Goal: Use online tool/utility

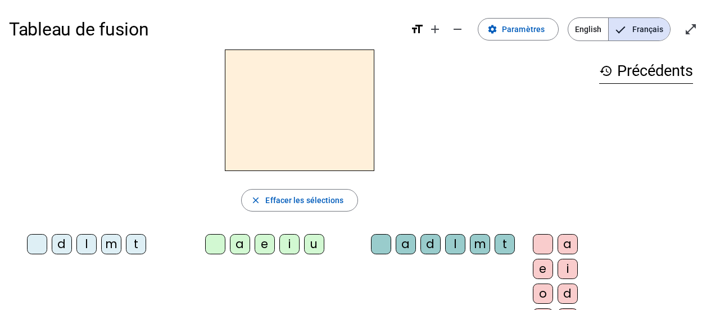
click at [138, 242] on div "t" at bounding box center [136, 244] width 20 height 20
click at [264, 246] on div "e" at bounding box center [265, 244] width 20 height 20
click at [64, 241] on div "d" at bounding box center [62, 244] width 20 height 20
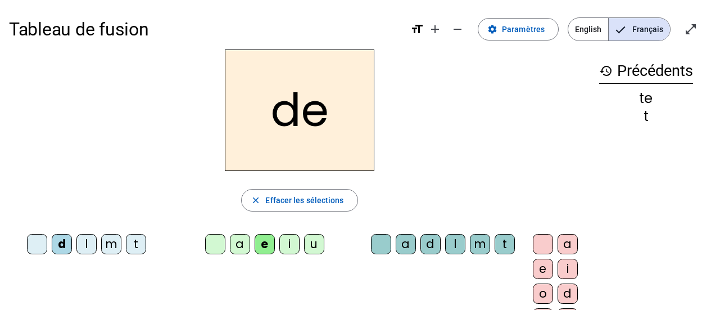
click at [114, 249] on div "m" at bounding box center [111, 244] width 20 height 20
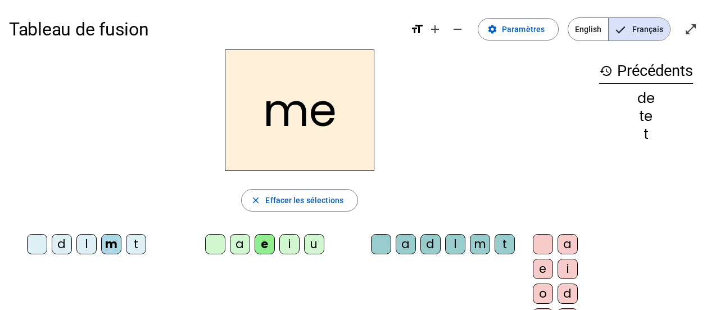
click at [240, 243] on div "a" at bounding box center [240, 244] width 20 height 20
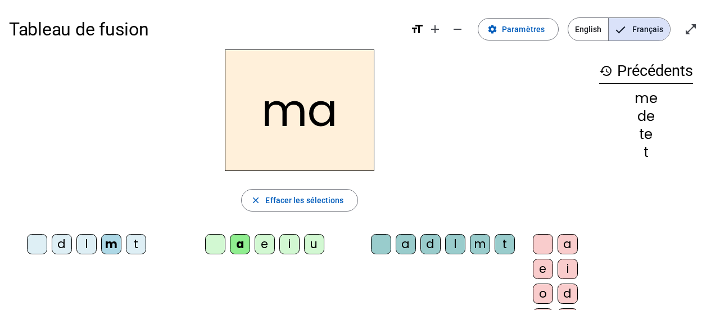
click at [458, 246] on div "l" at bounding box center [455, 244] width 20 height 20
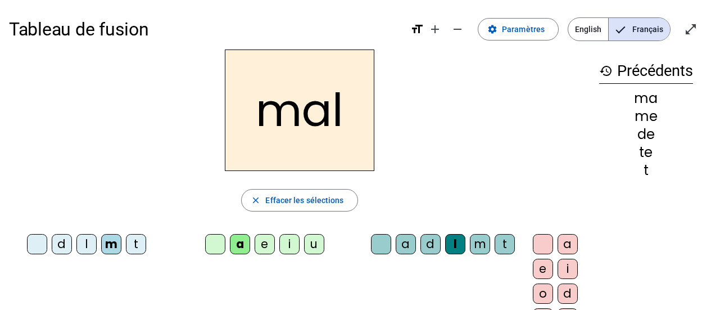
click at [283, 242] on div "i" at bounding box center [289, 244] width 20 height 20
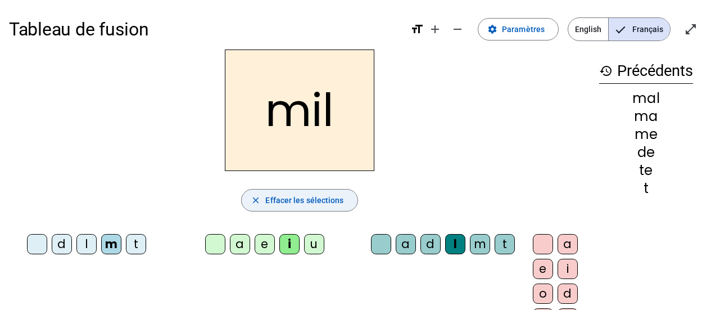
click at [279, 200] on span "Effacer les sélections" at bounding box center [304, 199] width 78 height 13
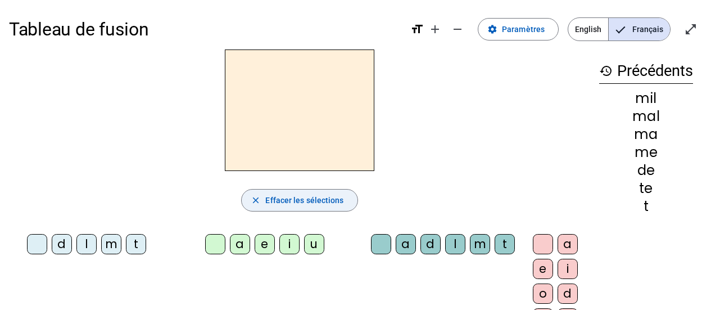
click at [279, 200] on span "Effacer les sélections" at bounding box center [304, 199] width 78 height 13
